Goal: Transaction & Acquisition: Purchase product/service

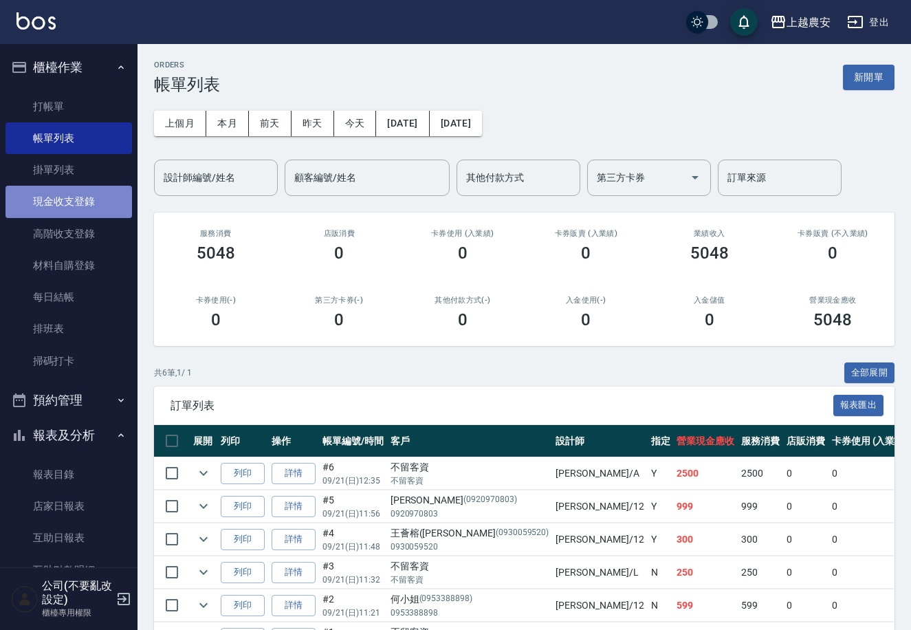
click at [88, 211] on link "現金收支登錄" at bounding box center [68, 202] width 126 height 32
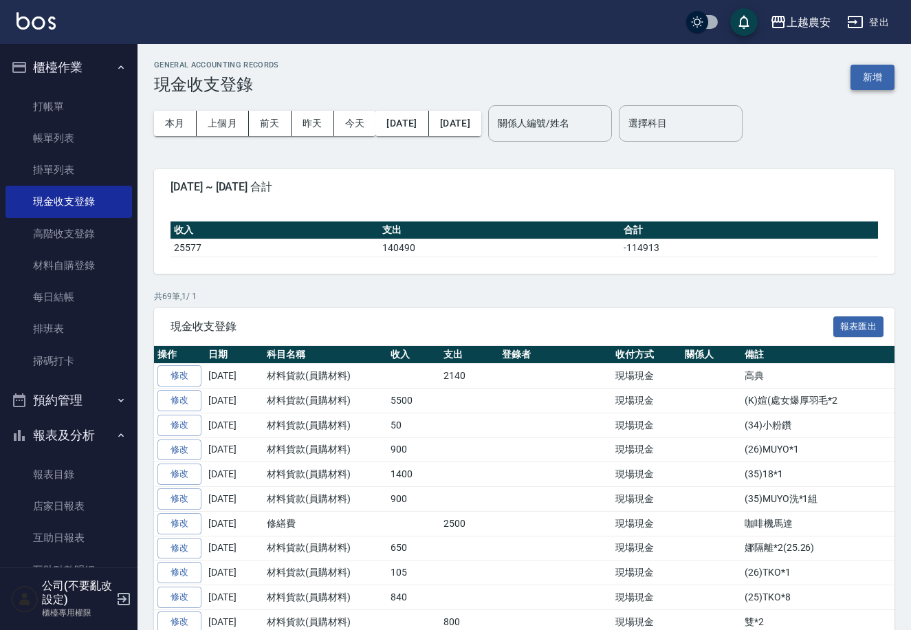
click at [873, 87] on button "新增" at bounding box center [872, 77] width 44 height 25
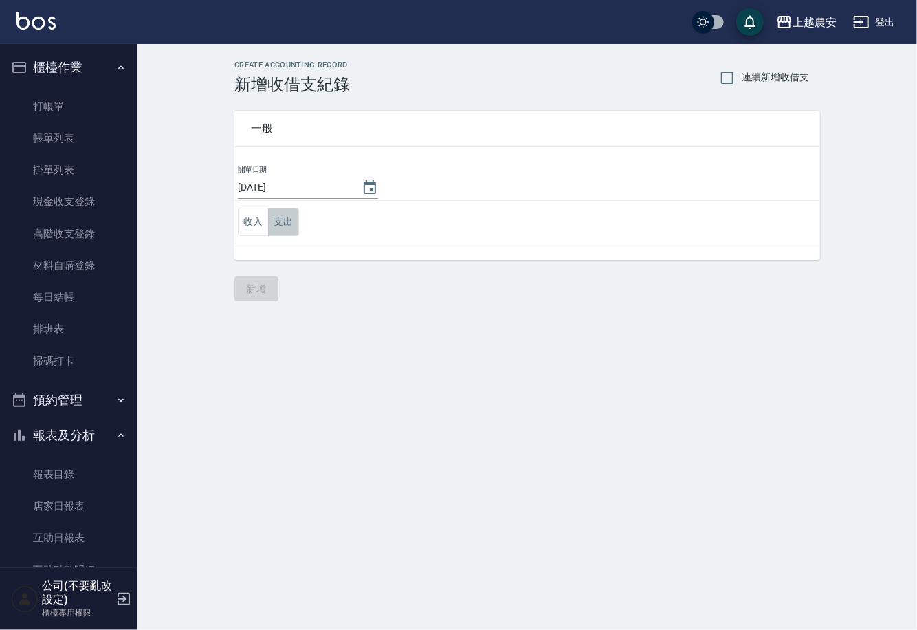
click at [281, 225] on button "支出" at bounding box center [283, 222] width 31 height 28
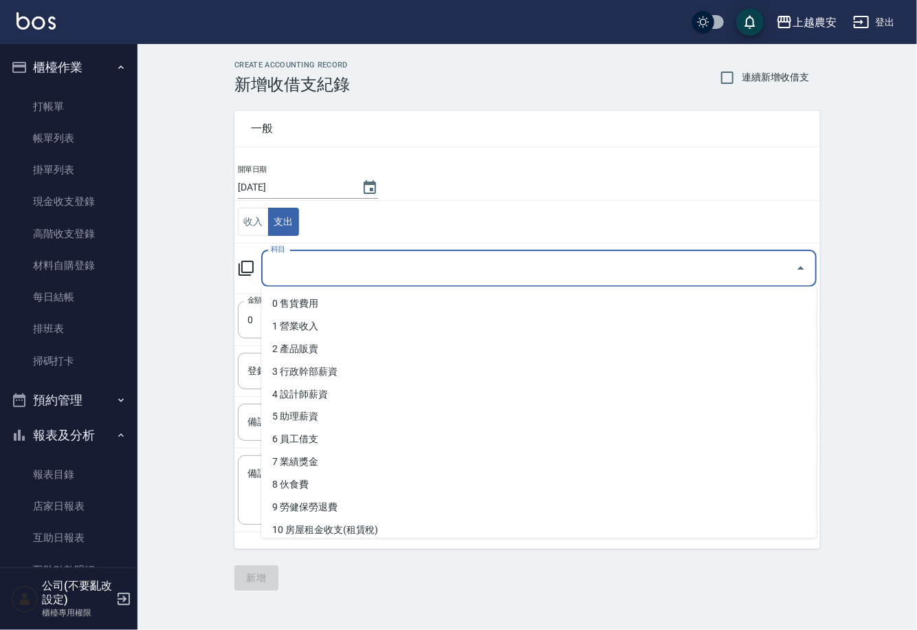
click at [375, 269] on input "科目" at bounding box center [528, 268] width 522 height 24
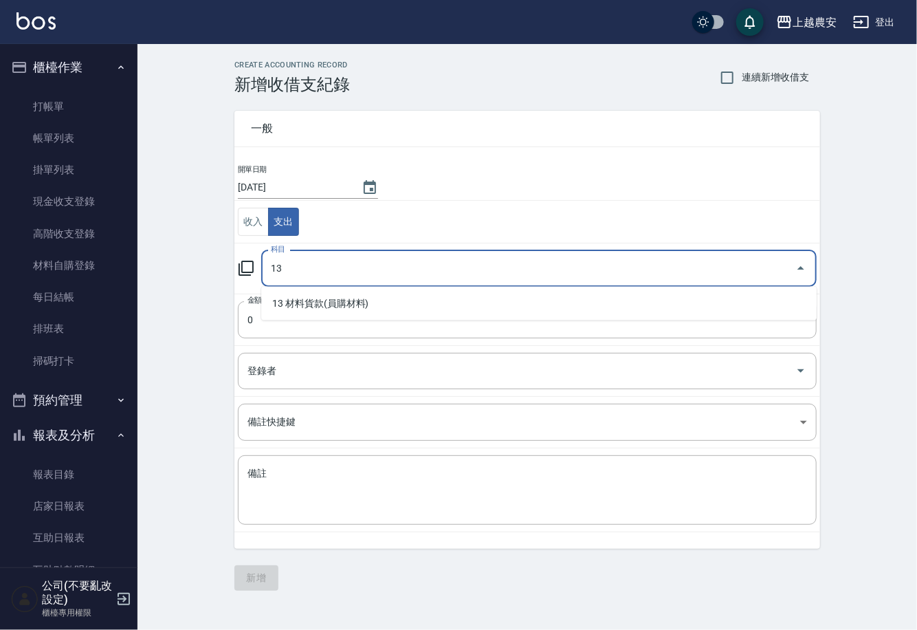
type input "13"
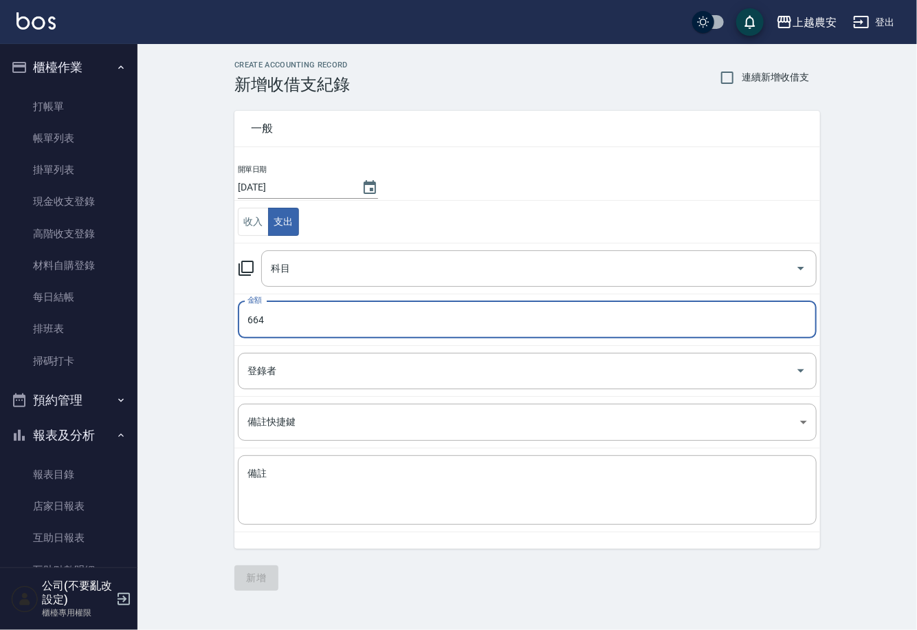
type input "664"
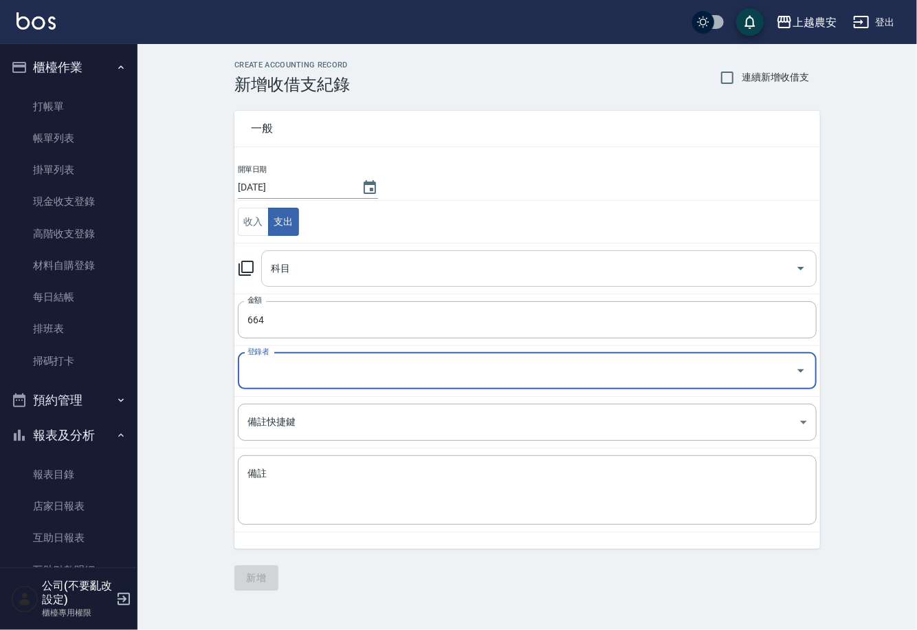
click at [319, 284] on div "科目" at bounding box center [538, 268] width 555 height 36
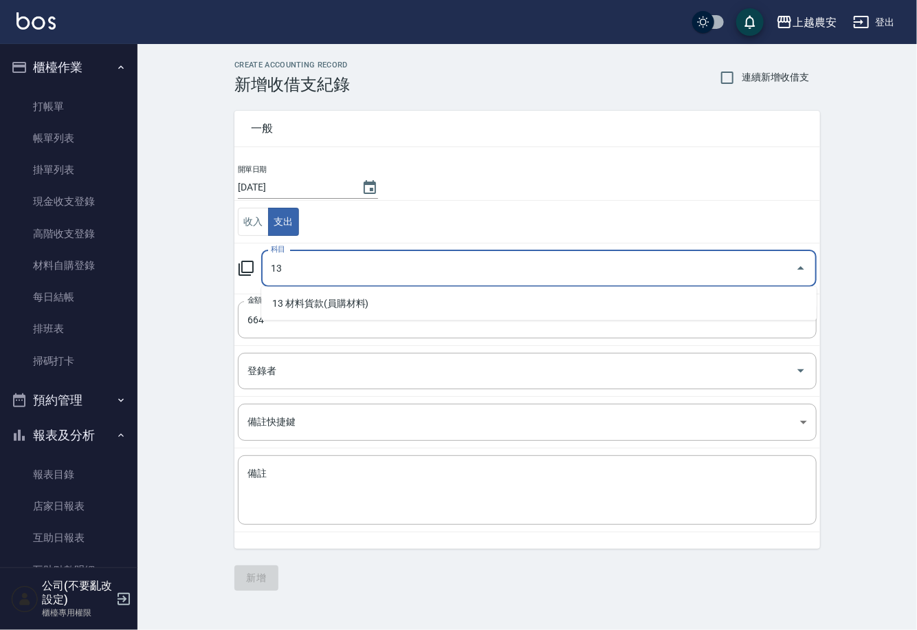
type input "13"
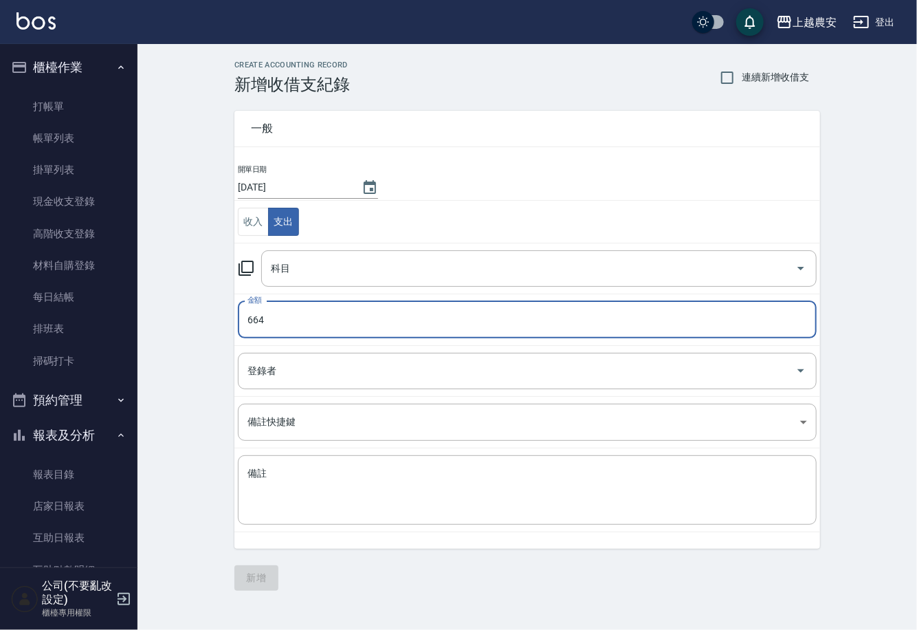
click at [339, 227] on td "收入 支出" at bounding box center [527, 222] width 586 height 43
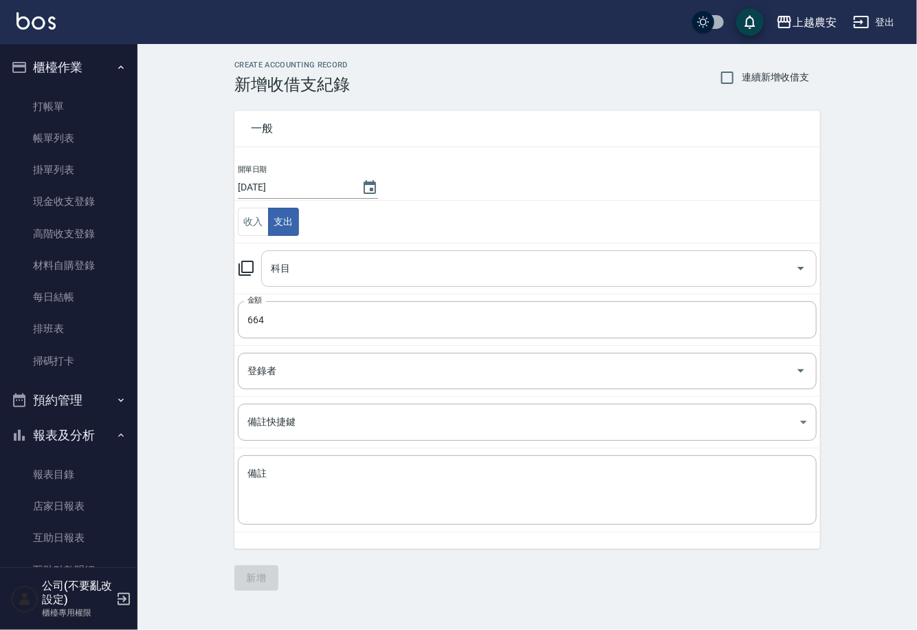
click at [350, 252] on div "科目" at bounding box center [538, 268] width 555 height 36
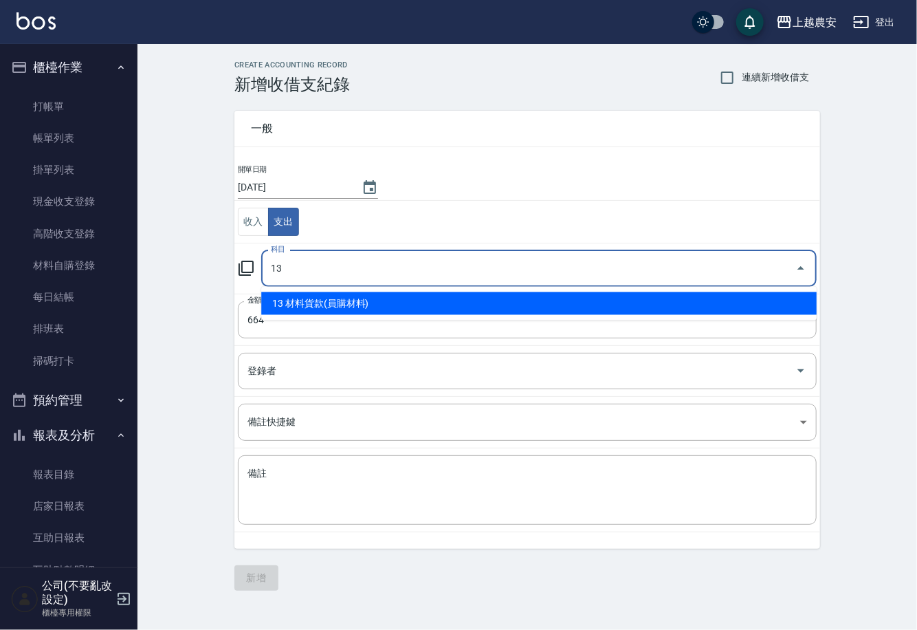
click at [320, 300] on li "13 材料貨款(員購材料)" at bounding box center [538, 303] width 555 height 23
type input "13 材料貨款(員購材料)"
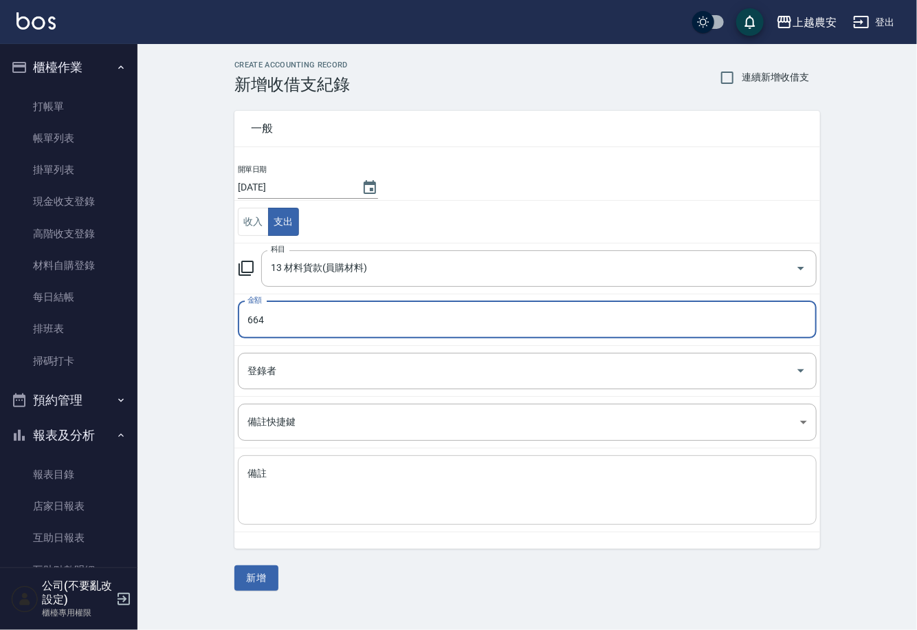
click at [315, 478] on textarea "備註" at bounding box center [526, 490] width 559 height 47
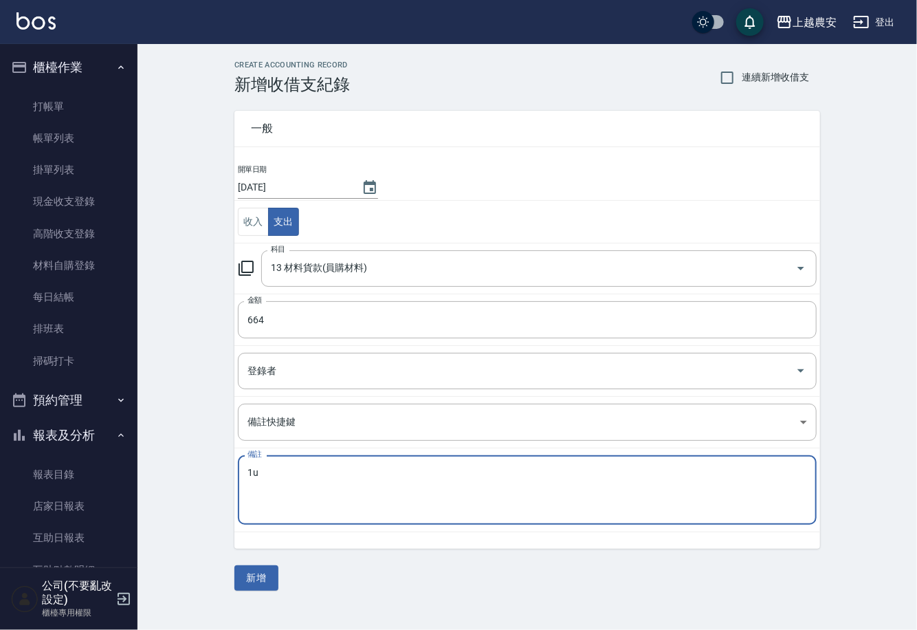
type textarea "1"
type textarea "餅乾"
click at [252, 583] on button "新增" at bounding box center [256, 577] width 44 height 25
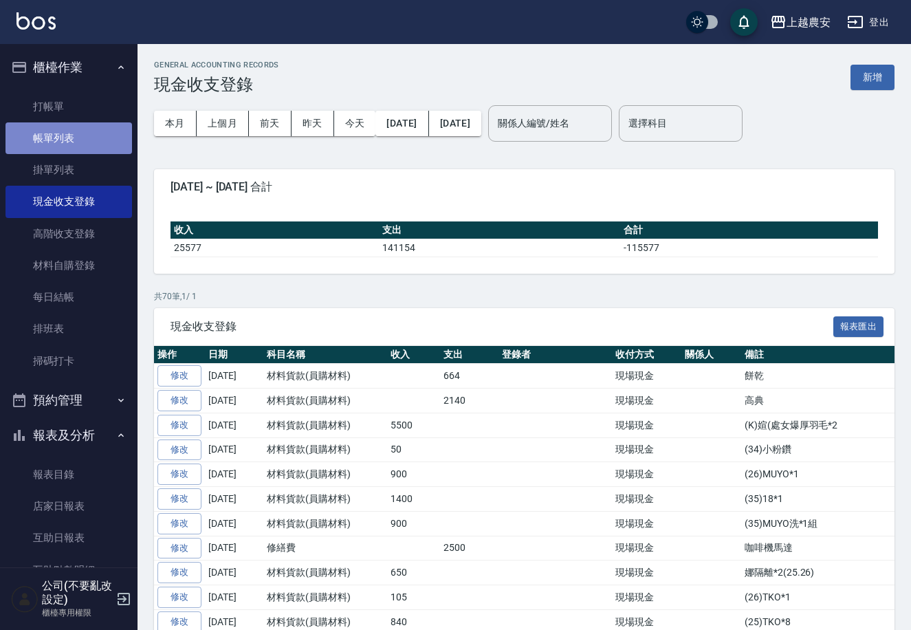
click at [96, 140] on link "帳單列表" at bounding box center [68, 138] width 126 height 32
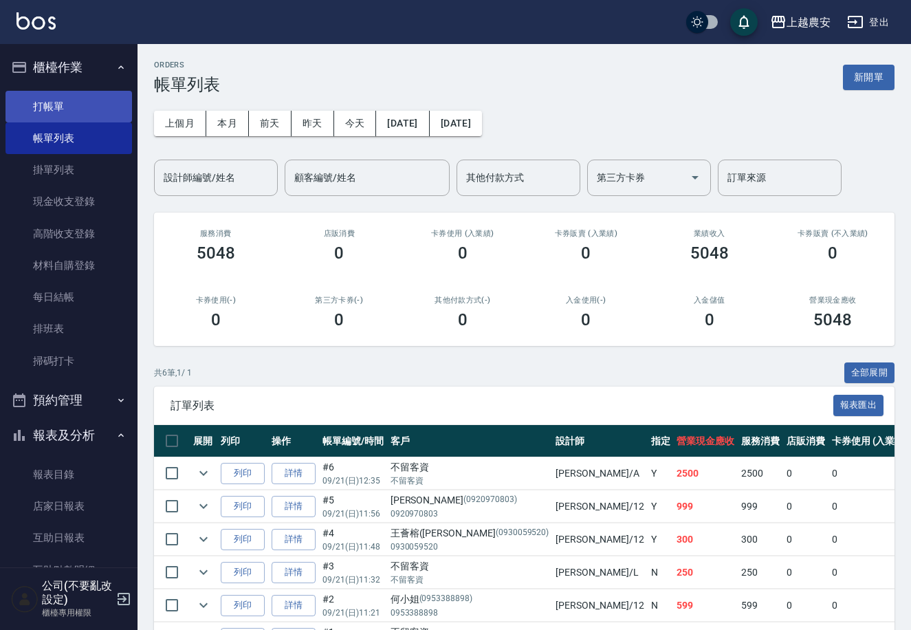
click at [115, 102] on link "打帳單" at bounding box center [68, 107] width 126 height 32
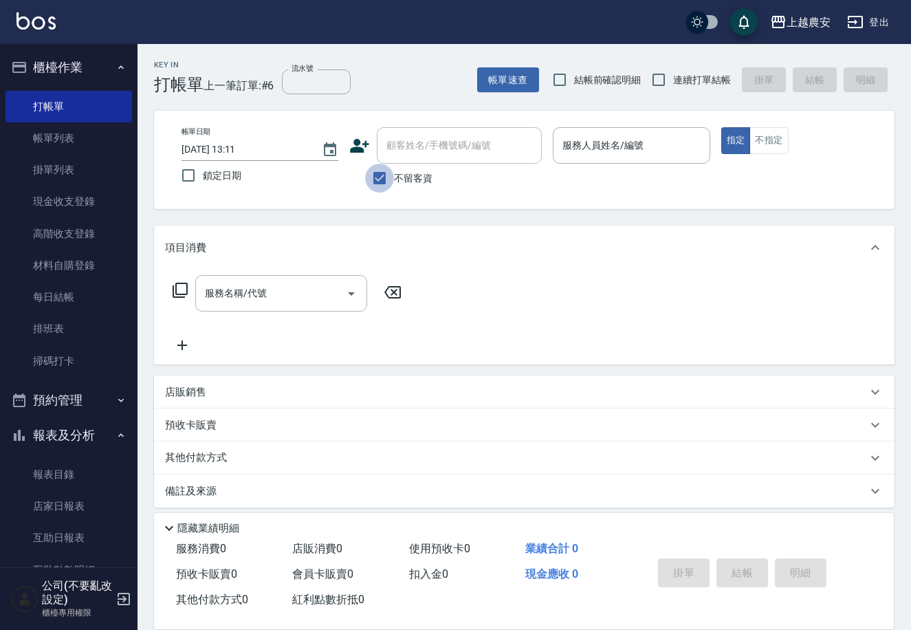
click at [376, 184] on input "不留客資" at bounding box center [379, 178] width 29 height 29
checkbox input "false"
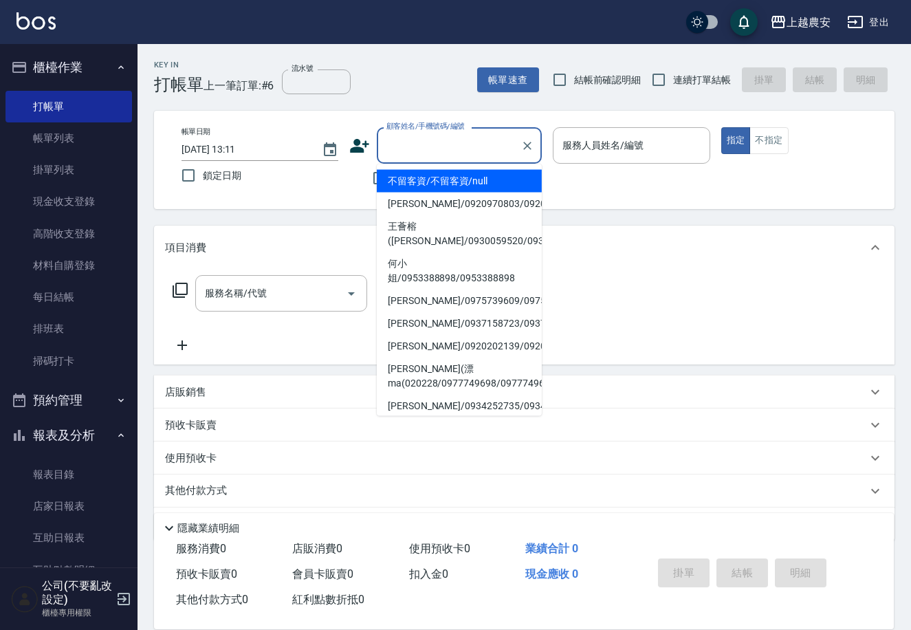
click at [392, 157] on input "顧客姓名/手機號碼/編號" at bounding box center [449, 145] width 132 height 24
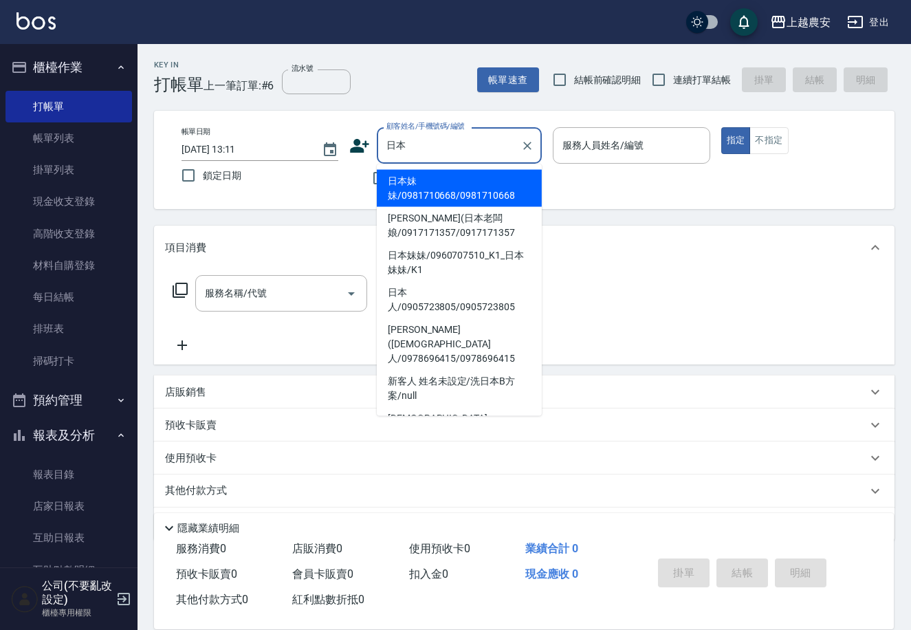
type input "日本妹妹/0981710668/0981710668"
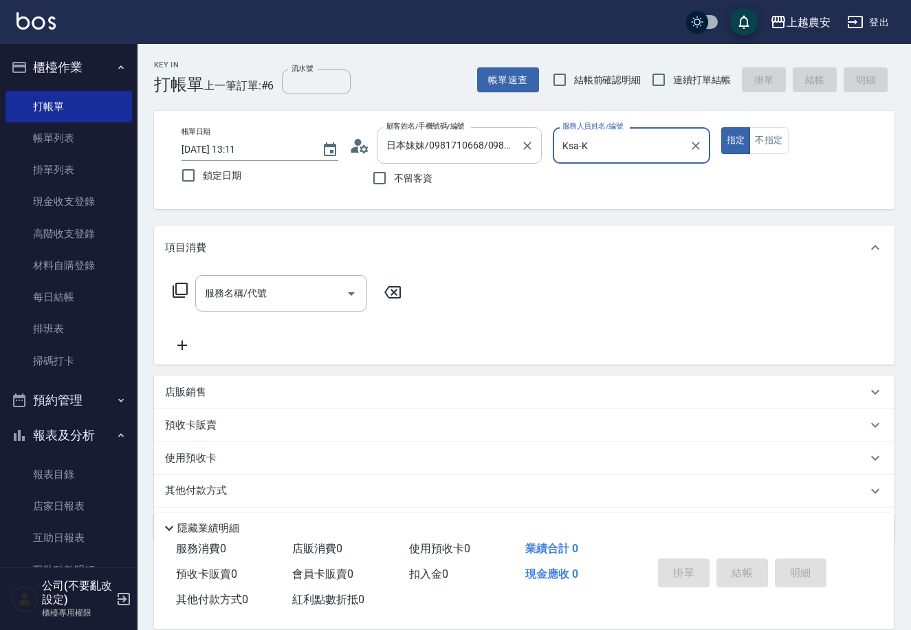
type input "Ksa-K"
click at [721, 127] on button "指定" at bounding box center [736, 140] width 30 height 27
type button "true"
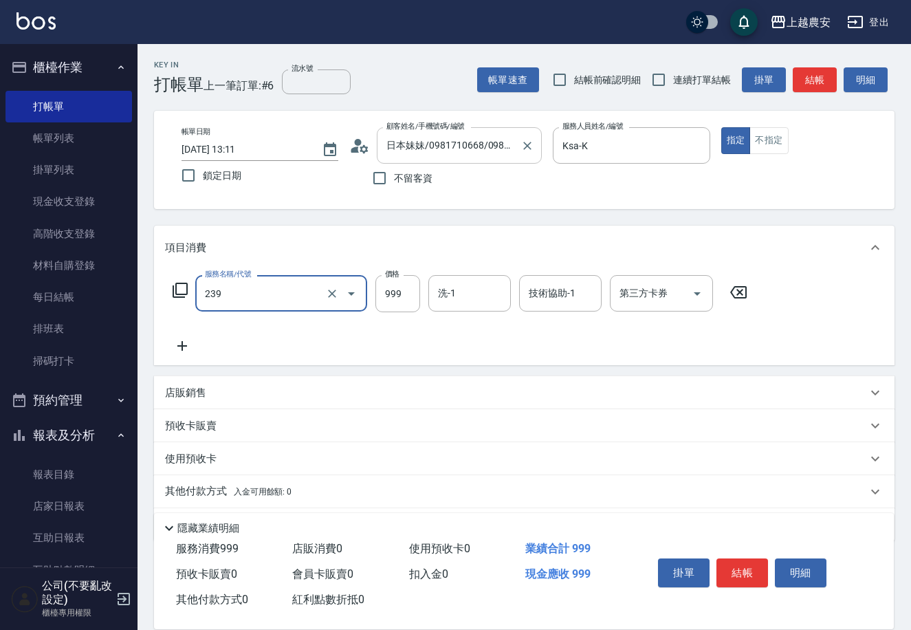
type input "頭皮SPA洗髮(239)"
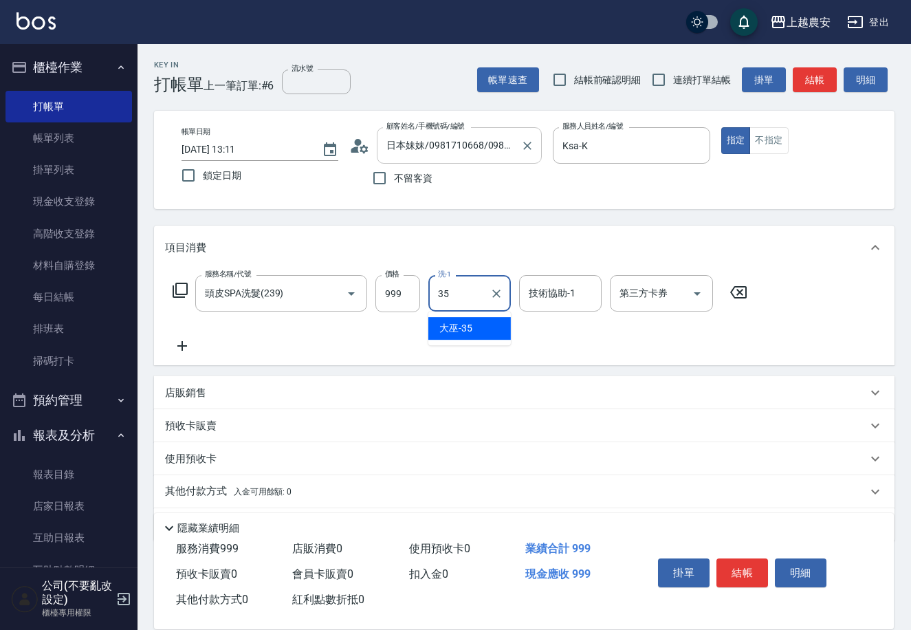
type input "大巫-35"
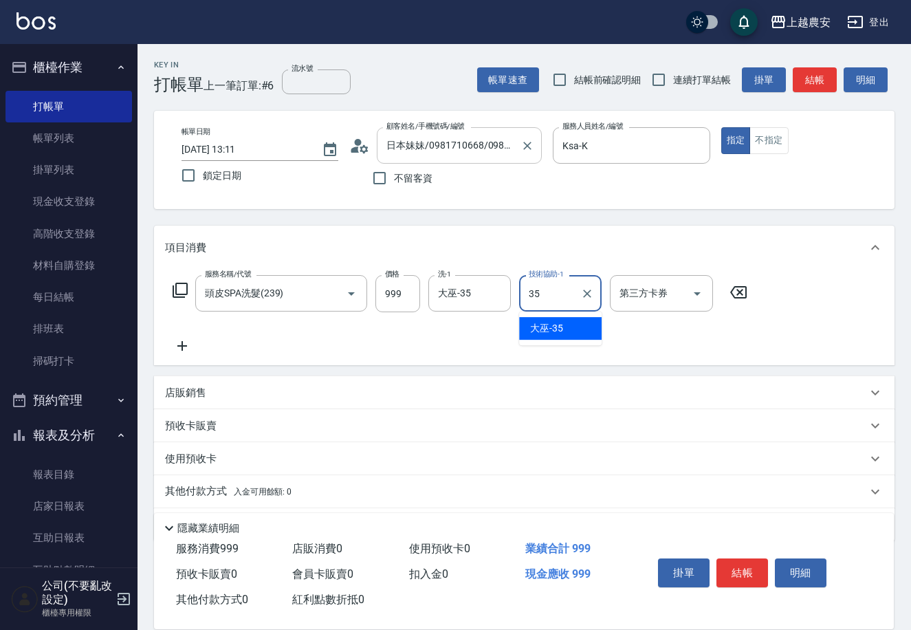
type input "大巫-35"
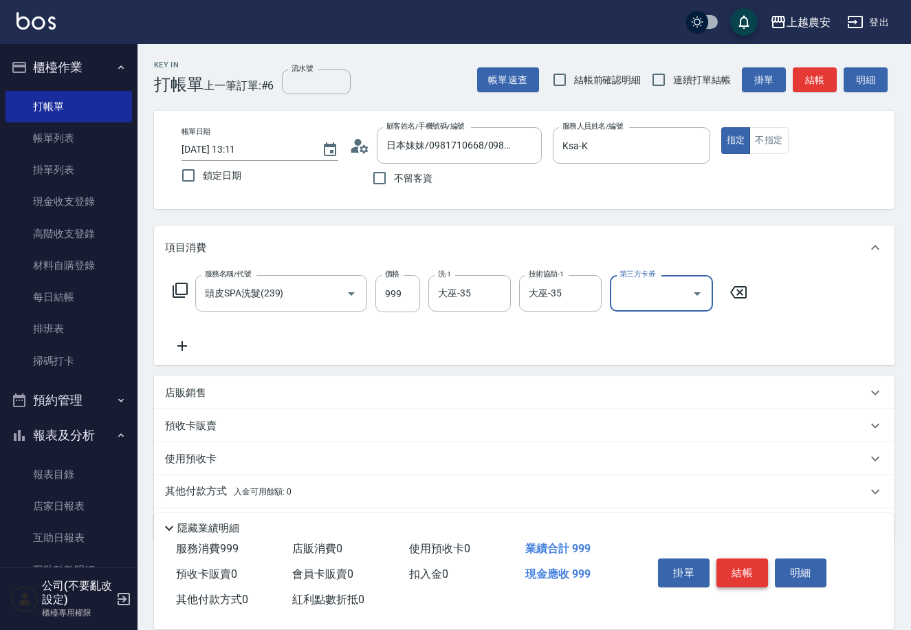
click at [740, 568] on button "結帳" at bounding box center [742, 572] width 52 height 29
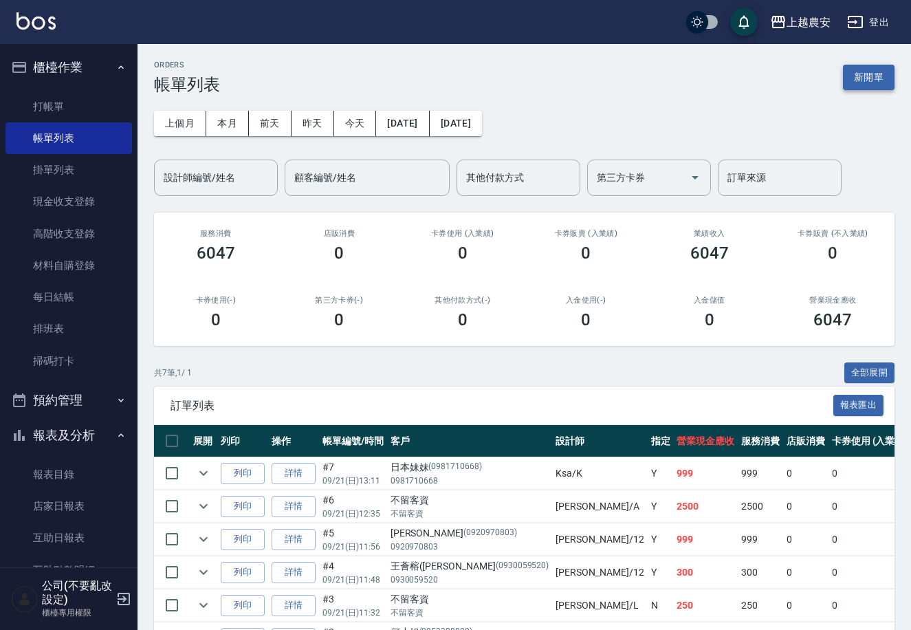
click at [858, 65] on button "新開單" at bounding box center [869, 77] width 52 height 25
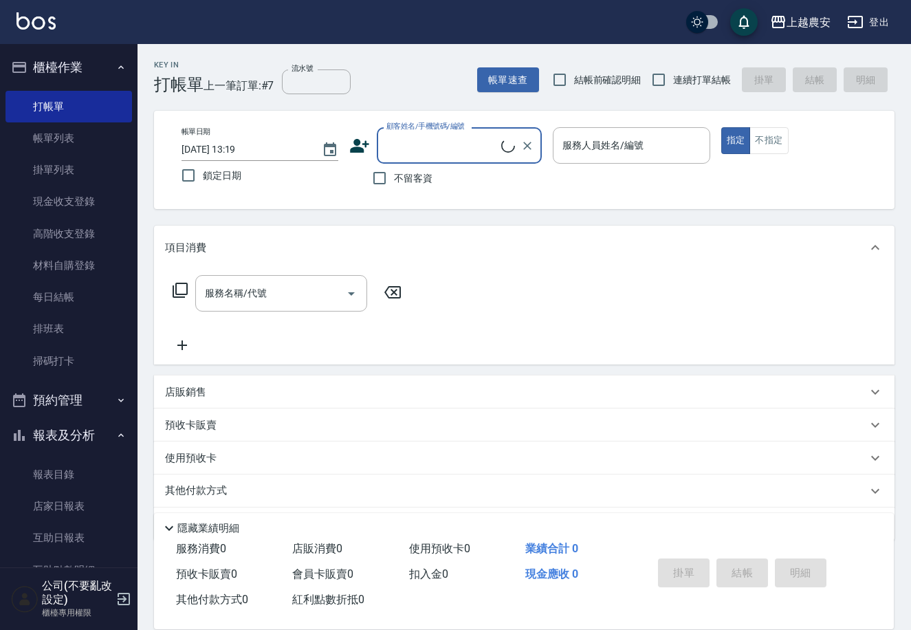
click at [426, 142] on input "顧客姓名/手機號碼/編號" at bounding box center [442, 145] width 118 height 24
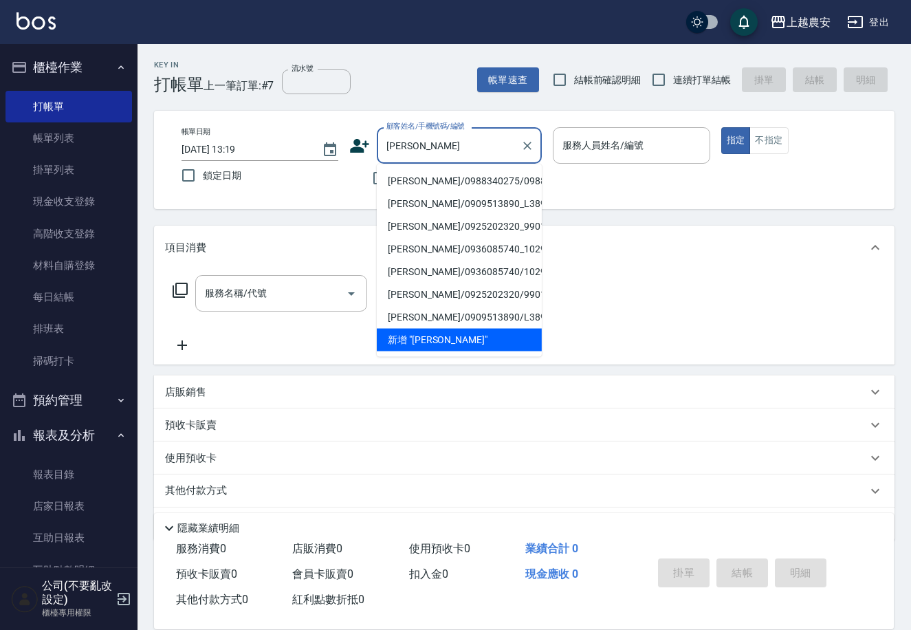
click at [473, 174] on li "[PERSON_NAME]/0988340275/0988340275" at bounding box center [459, 181] width 165 height 23
type input "[PERSON_NAME]/0988340275/0988340275"
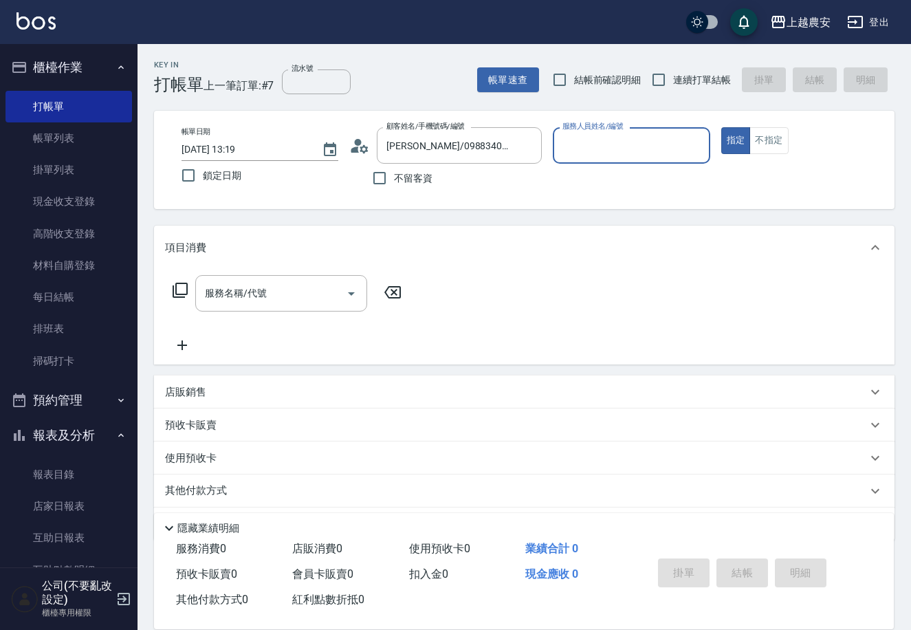
type input "[PERSON_NAME]"
click at [302, 276] on div "服務名稱/代號" at bounding box center [281, 293] width 172 height 36
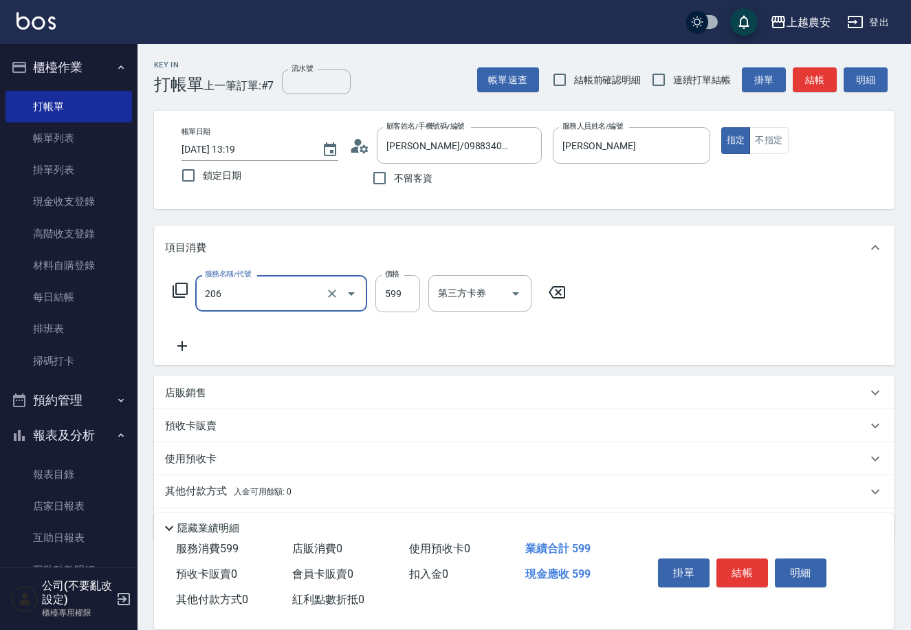
type input "洗+剪(206)"
type input "600"
click at [726, 559] on button "結帳" at bounding box center [742, 572] width 52 height 29
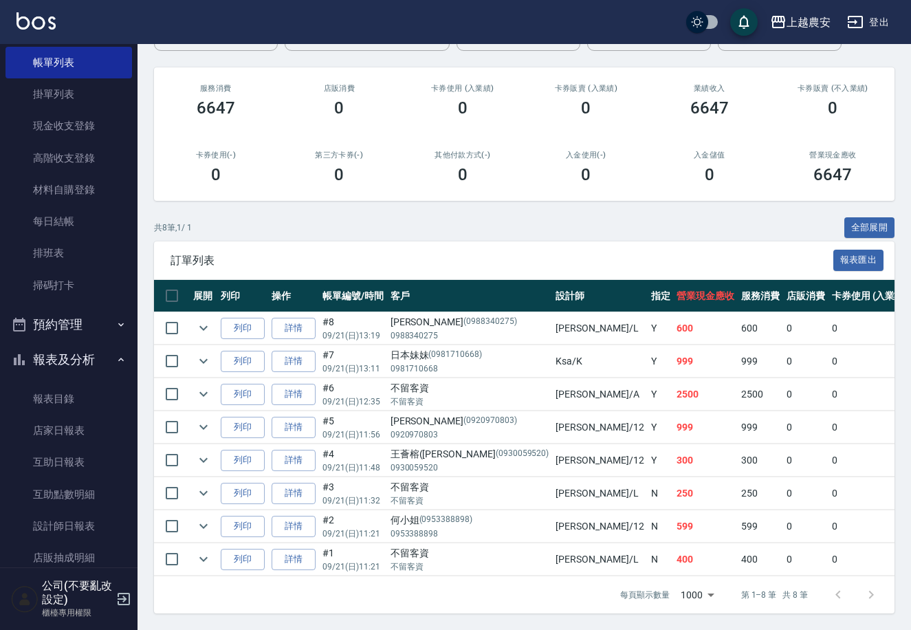
scroll to position [76, 0]
click at [85, 513] on link "設計師日報表" at bounding box center [68, 525] width 126 height 32
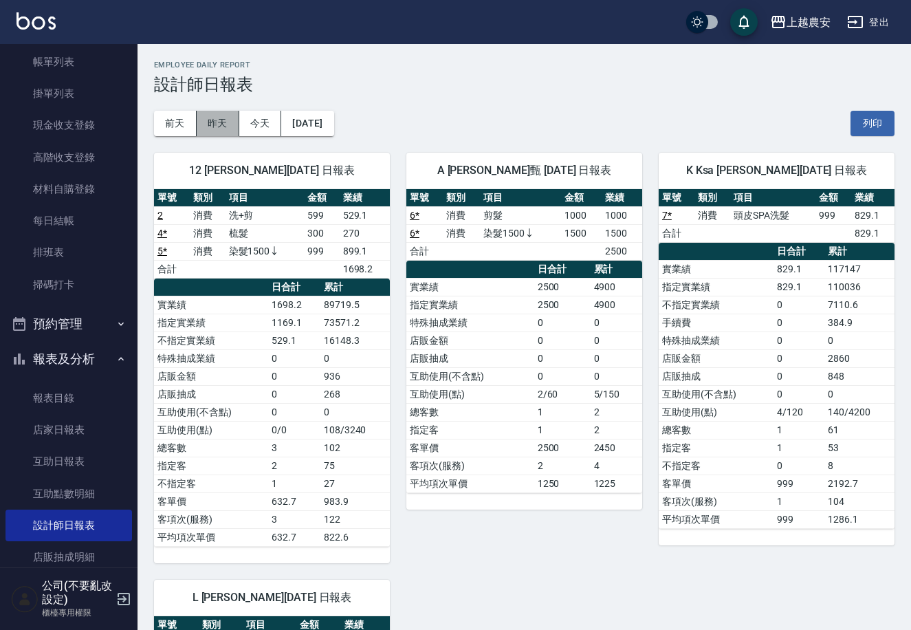
click at [228, 121] on button "昨天" at bounding box center [218, 123] width 43 height 25
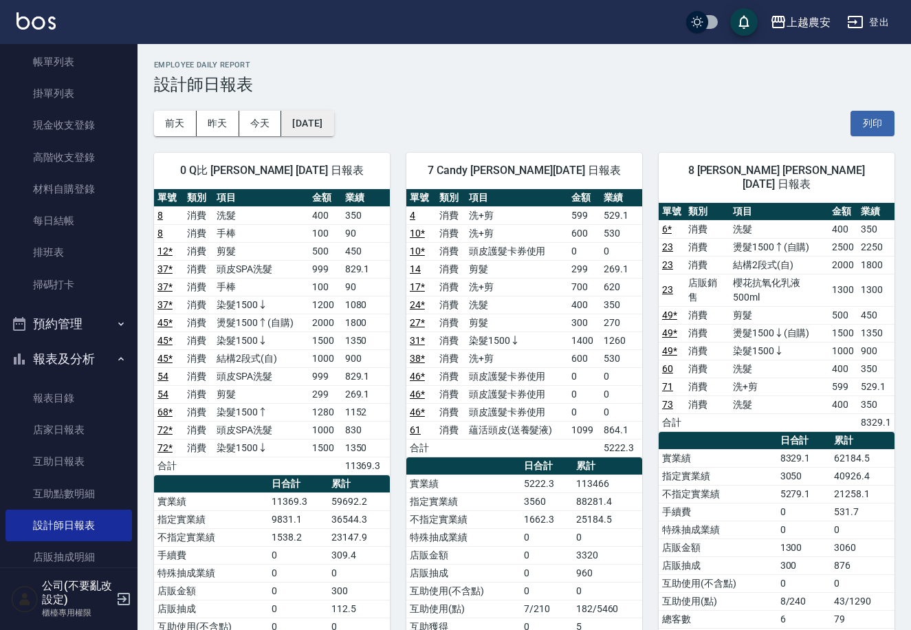
click at [331, 122] on button "[DATE]" at bounding box center [307, 123] width 52 height 25
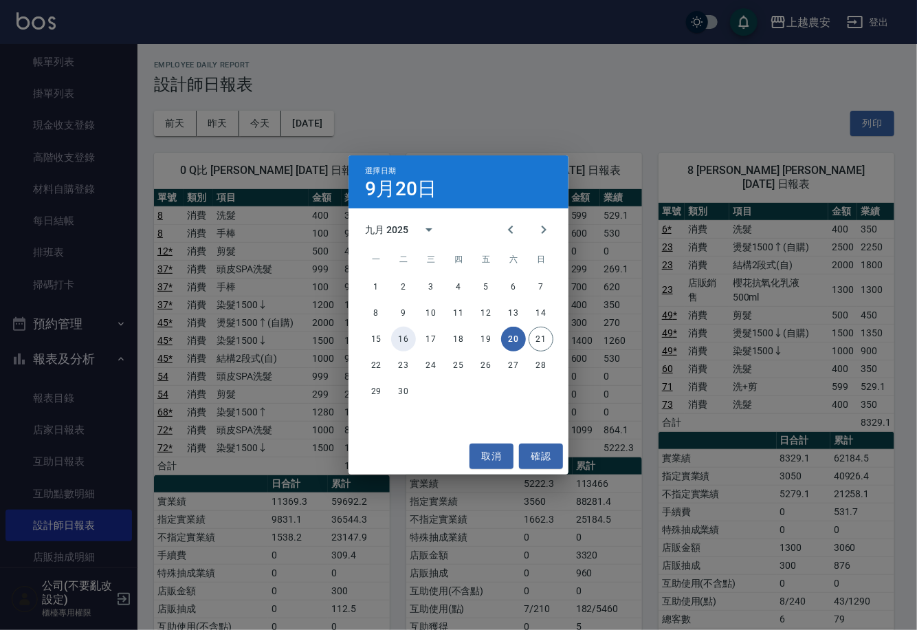
click at [401, 340] on button "16" at bounding box center [403, 338] width 25 height 25
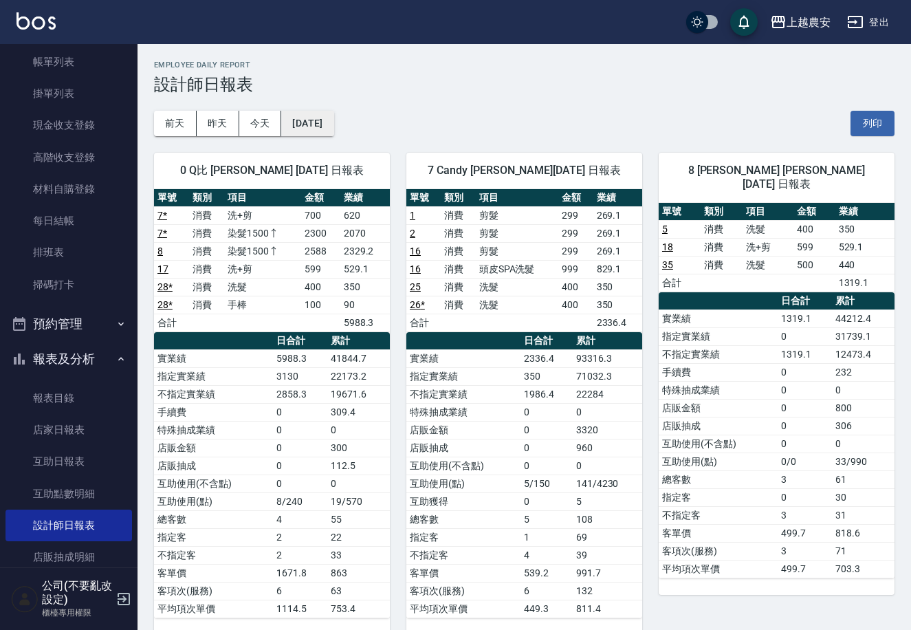
click at [320, 134] on button "[DATE]" at bounding box center [307, 123] width 52 height 25
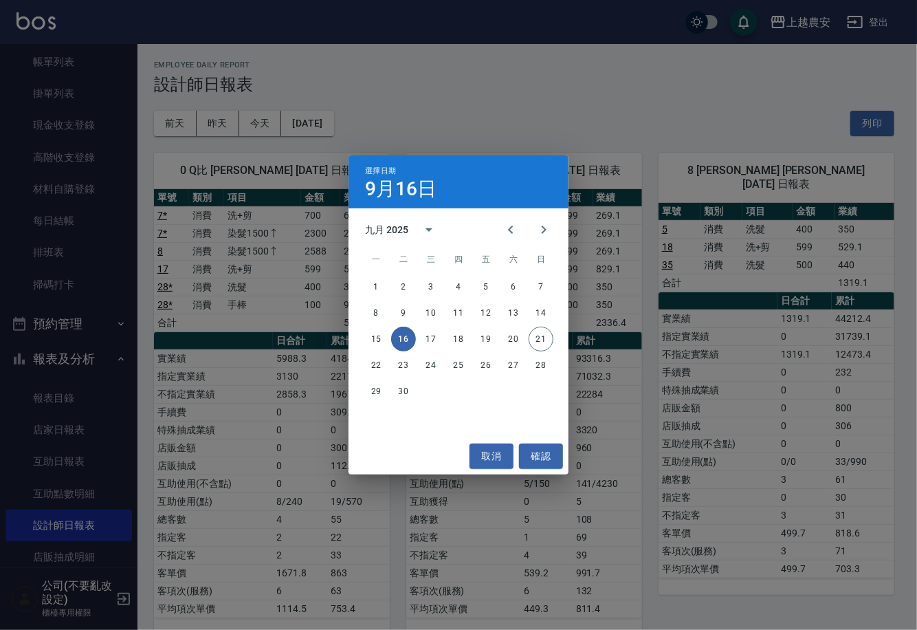
drag, startPoint x: 444, startPoint y: 339, endPoint x: 434, endPoint y: 340, distance: 9.7
click at [443, 340] on div "15 16 17 18 19 20 21" at bounding box center [458, 338] width 220 height 25
click at [434, 340] on button "17" at bounding box center [431, 338] width 25 height 25
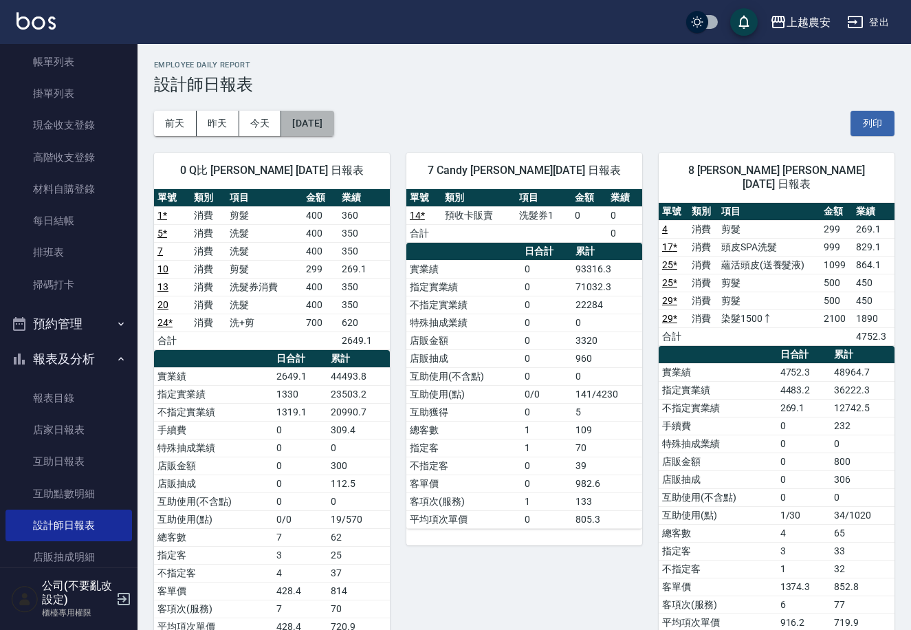
click at [327, 115] on button "[DATE]" at bounding box center [307, 123] width 52 height 25
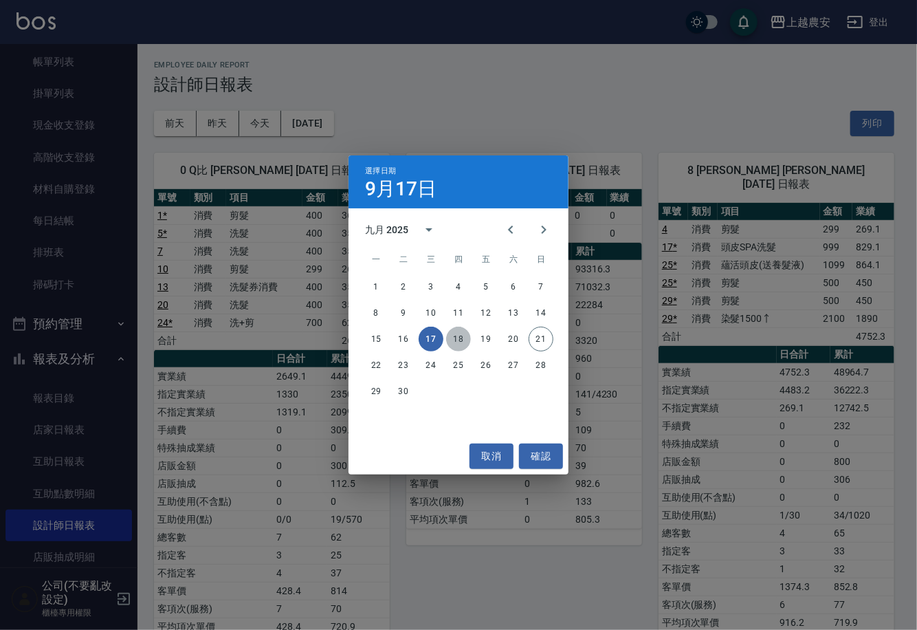
click at [450, 335] on button "18" at bounding box center [458, 338] width 25 height 25
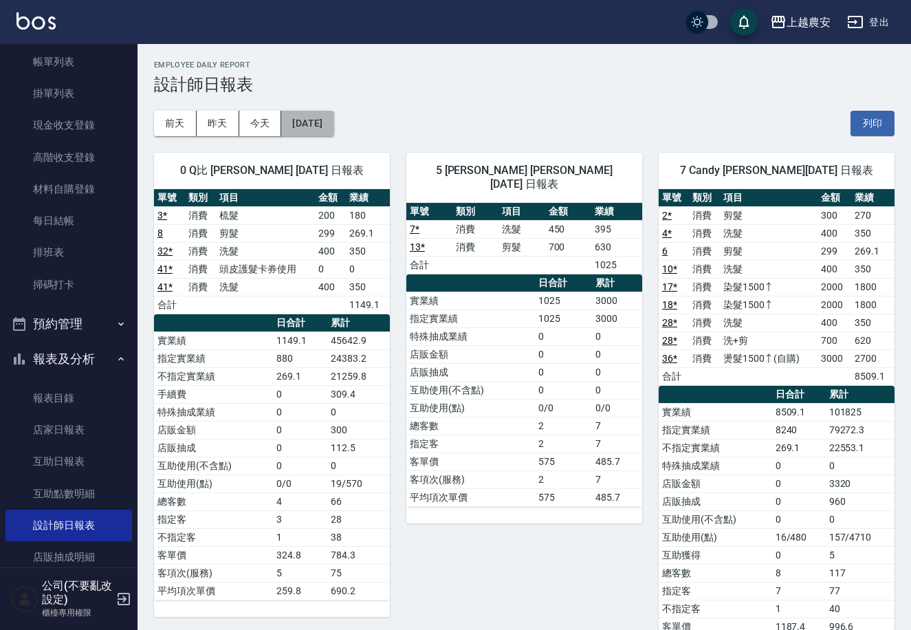
click at [310, 127] on button "[DATE]" at bounding box center [307, 123] width 52 height 25
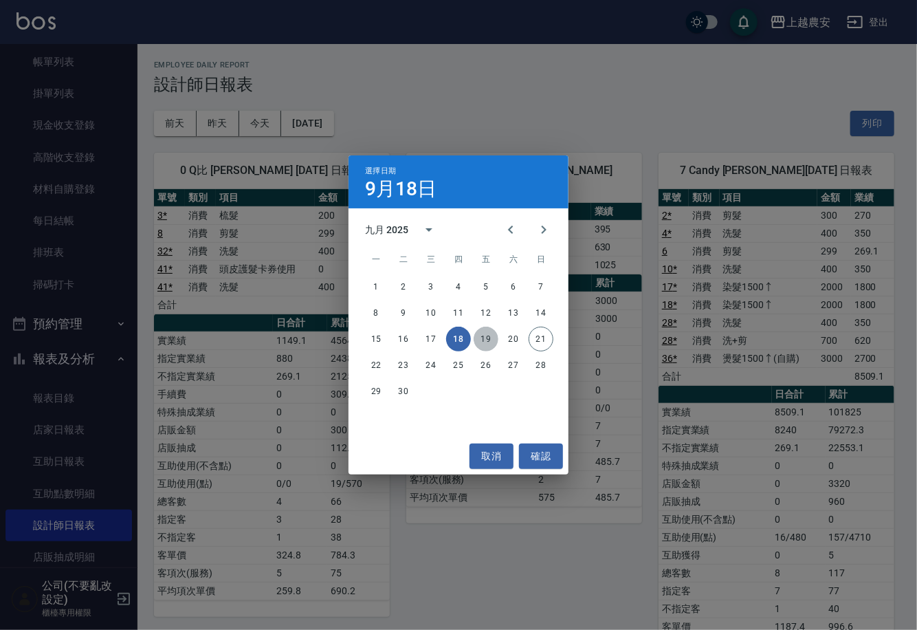
click at [484, 334] on button "19" at bounding box center [486, 338] width 25 height 25
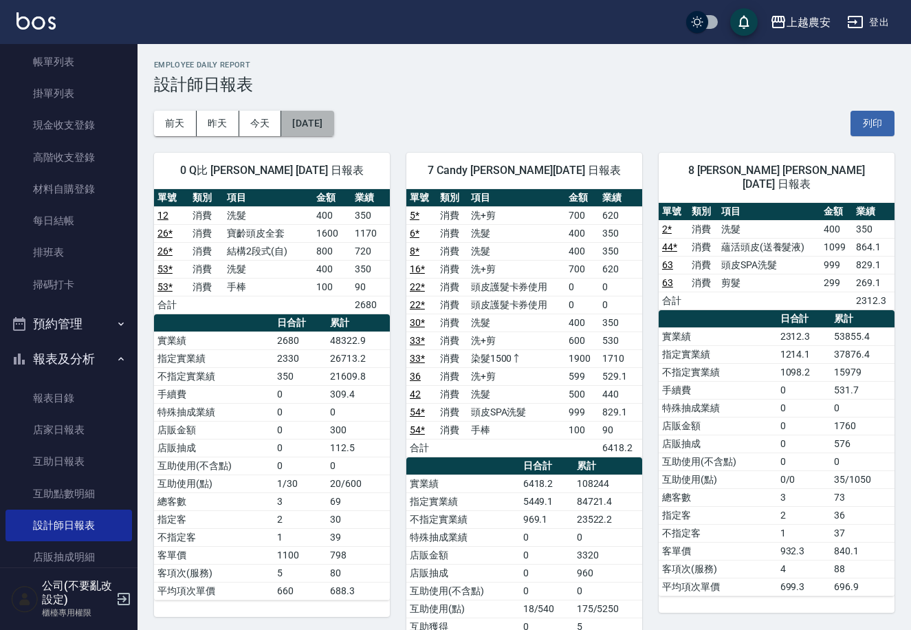
click at [330, 121] on button "[DATE]" at bounding box center [307, 123] width 52 height 25
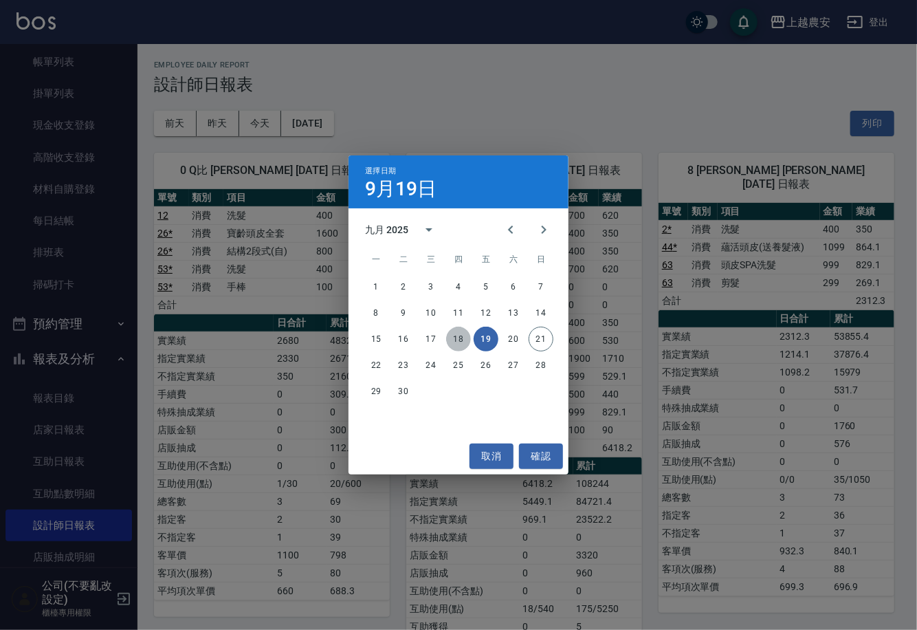
click at [460, 342] on button "18" at bounding box center [458, 338] width 25 height 25
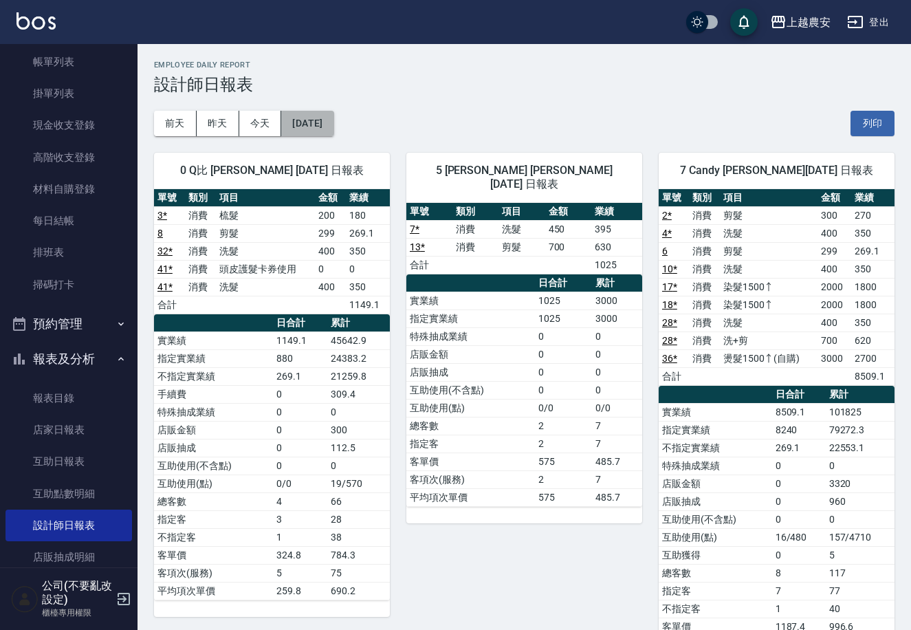
click at [300, 125] on button "[DATE]" at bounding box center [307, 123] width 52 height 25
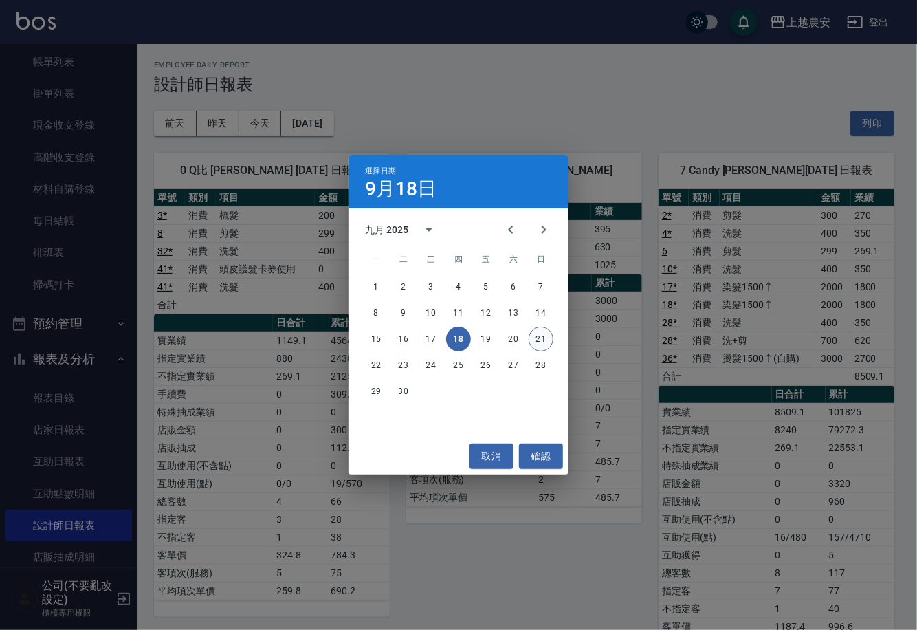
click at [535, 341] on button "21" at bounding box center [541, 338] width 25 height 25
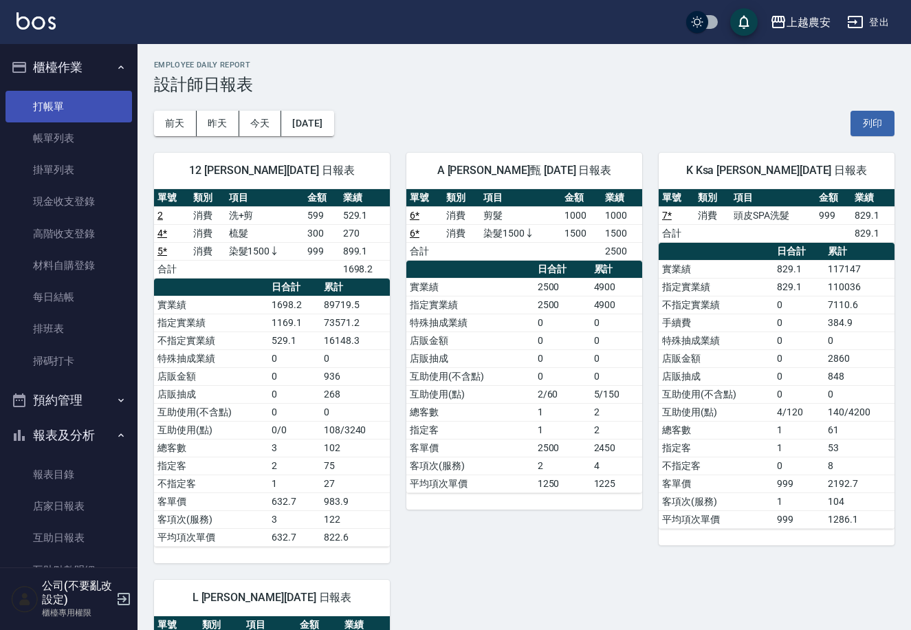
click at [82, 113] on link "打帳單" at bounding box center [68, 107] width 126 height 32
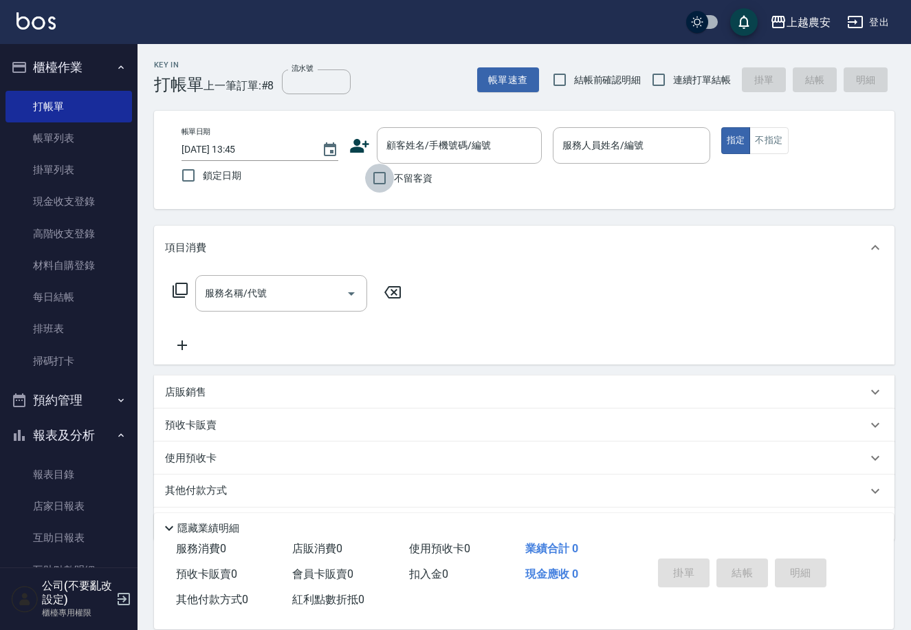
click at [392, 177] on input "不留客資" at bounding box center [379, 178] width 29 height 29
checkbox input "true"
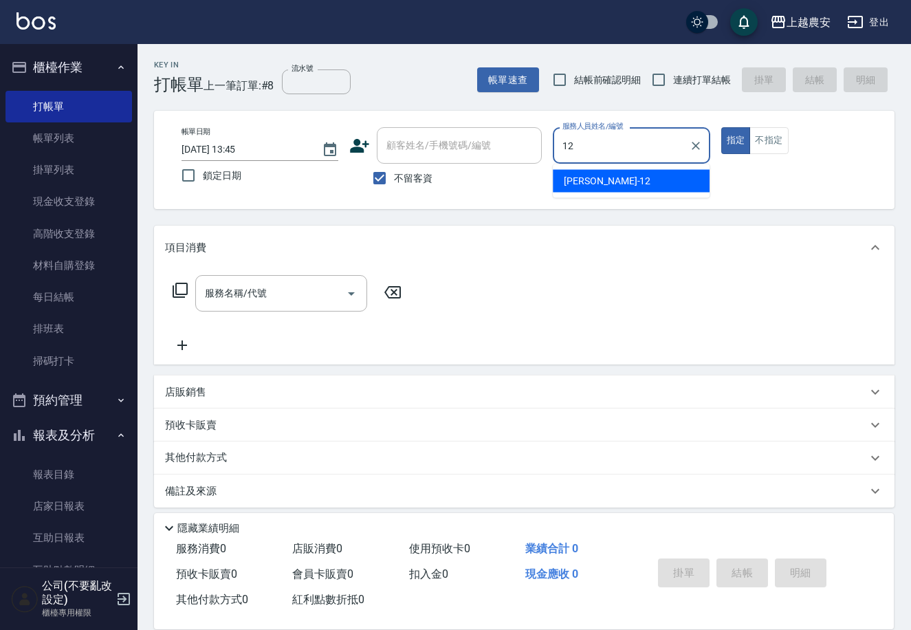
type input "[PERSON_NAME]-12"
type button "true"
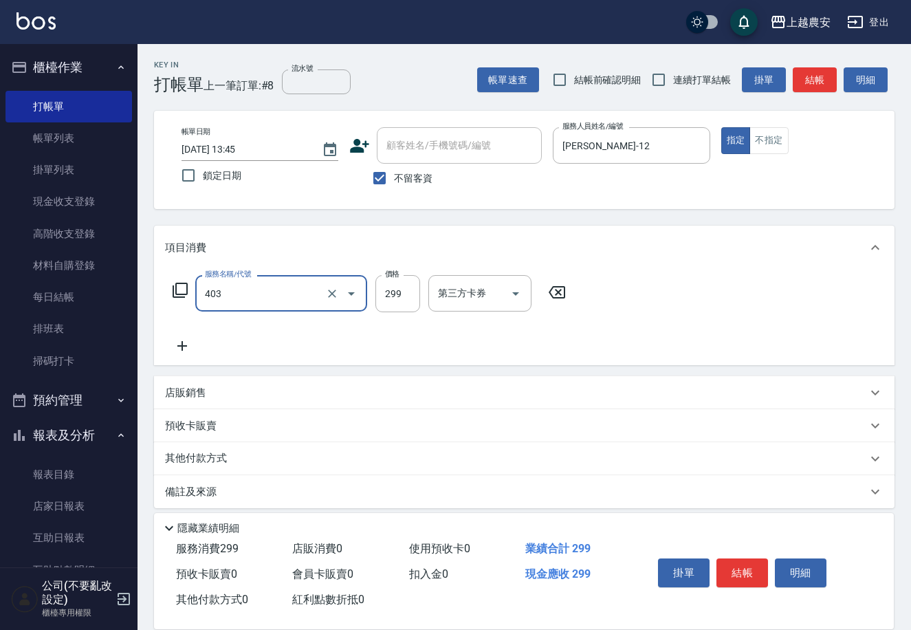
type input "剪髮(403)"
type input "300"
click at [742, 558] on button "結帳" at bounding box center [742, 572] width 52 height 29
